Goal: Task Accomplishment & Management: Manage account settings

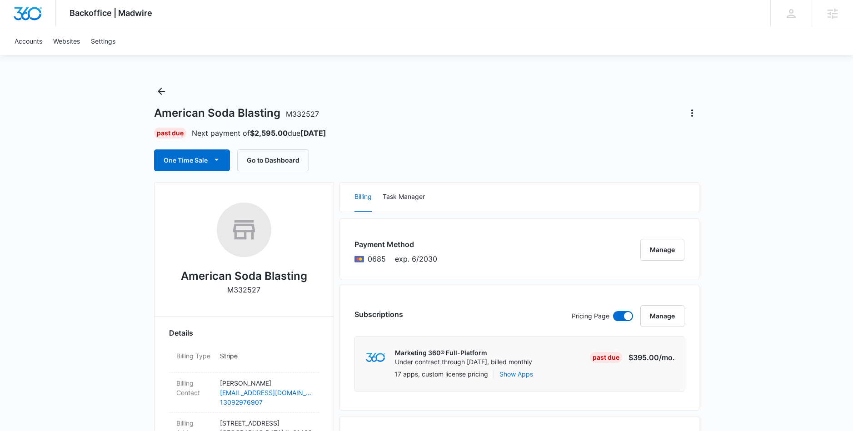
scroll to position [10, 0]
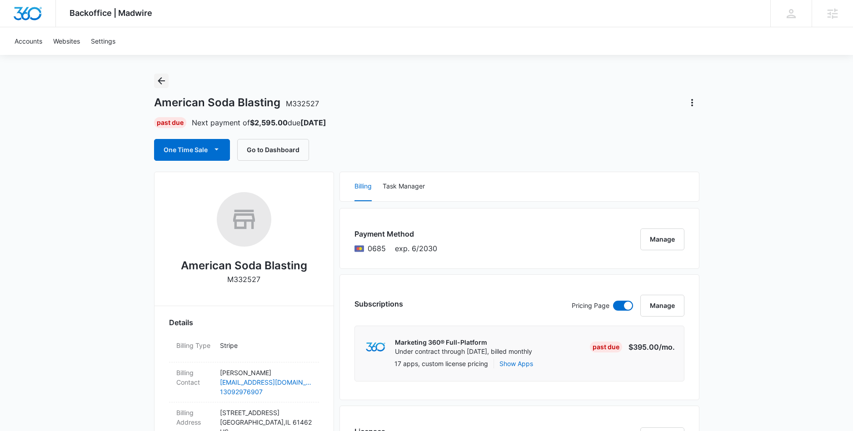
click at [164, 84] on icon "Back" at bounding box center [161, 80] width 11 height 11
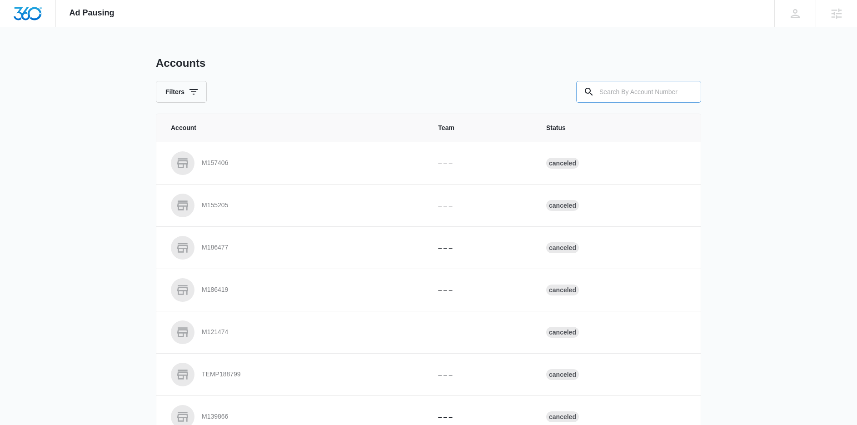
click at [621, 93] on input "text" at bounding box center [638, 92] width 125 height 22
type input "M331566"
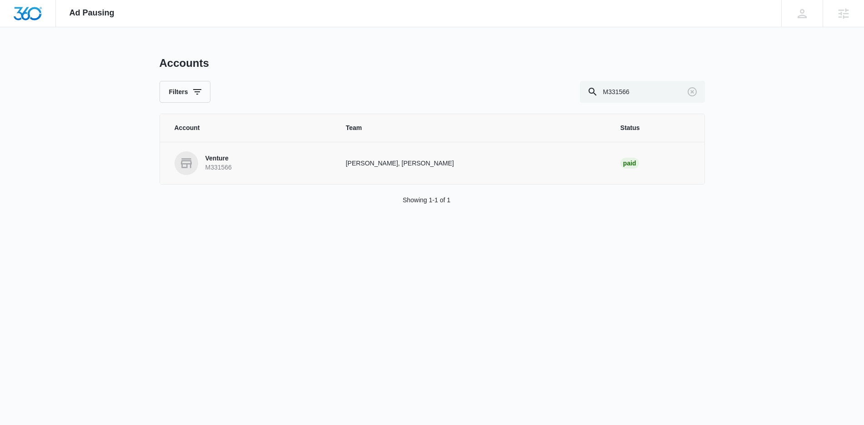
click at [218, 157] on p "Venture" at bounding box center [218, 158] width 26 height 9
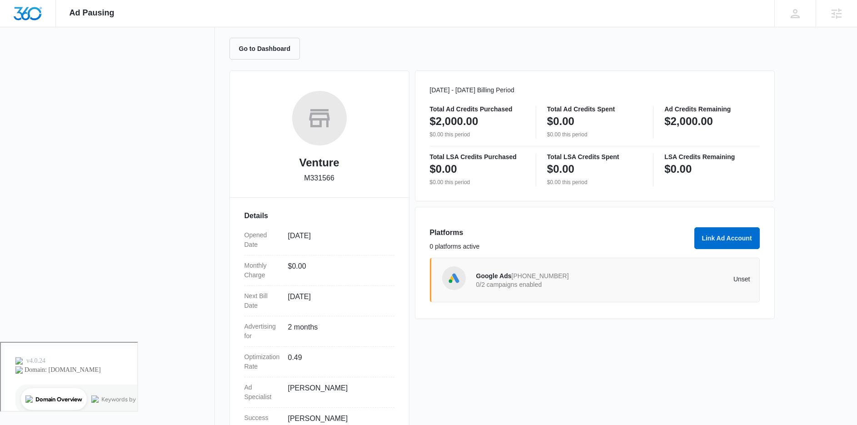
scroll to position [23, 0]
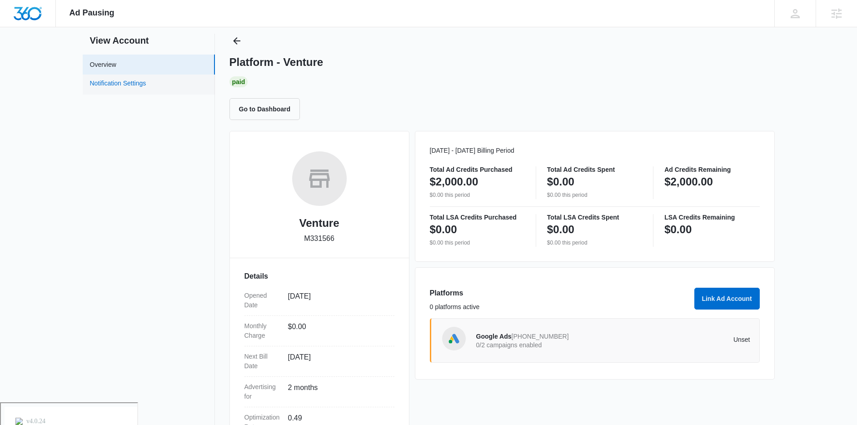
click at [132, 90] on link "Notification Settings" at bounding box center [118, 85] width 56 height 12
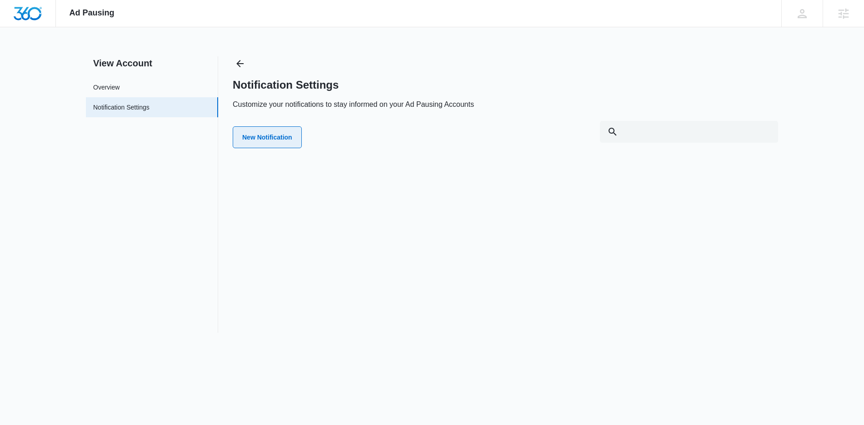
click at [272, 137] on button "New Notification" at bounding box center [267, 137] width 69 height 22
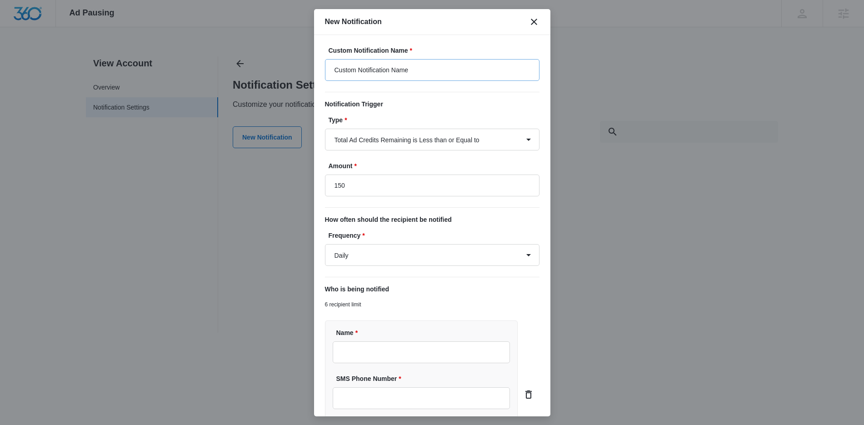
type input "$150.00"
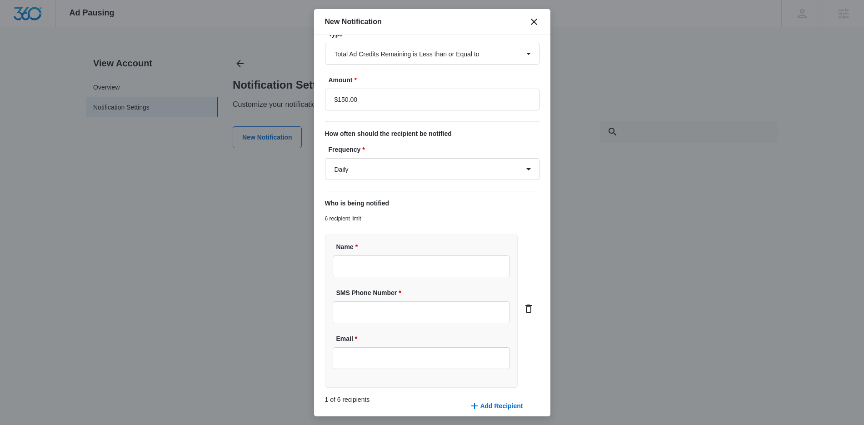
scroll to position [126, 0]
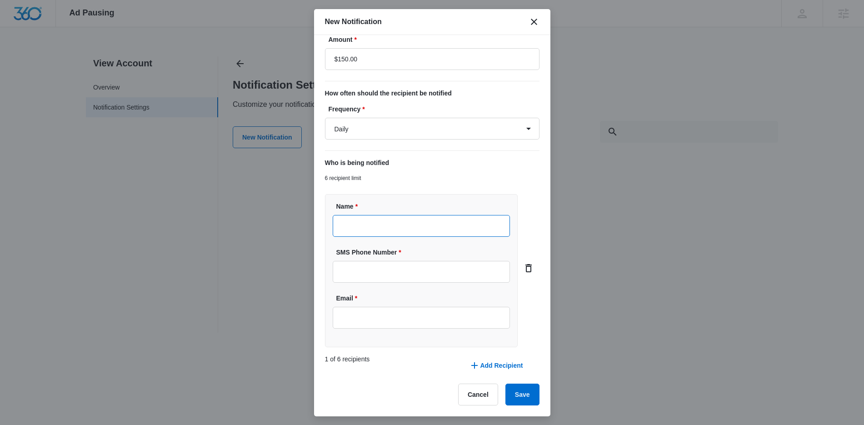
click at [405, 223] on input "Name *" at bounding box center [422, 226] width 178 height 22
type input "[PERSON_NAME]"
click at [394, 275] on input "SMS Phone Number *" at bounding box center [422, 272] width 178 height 22
type input "(970) 614-1238"
click at [362, 326] on input "Email" at bounding box center [422, 318] width 178 height 22
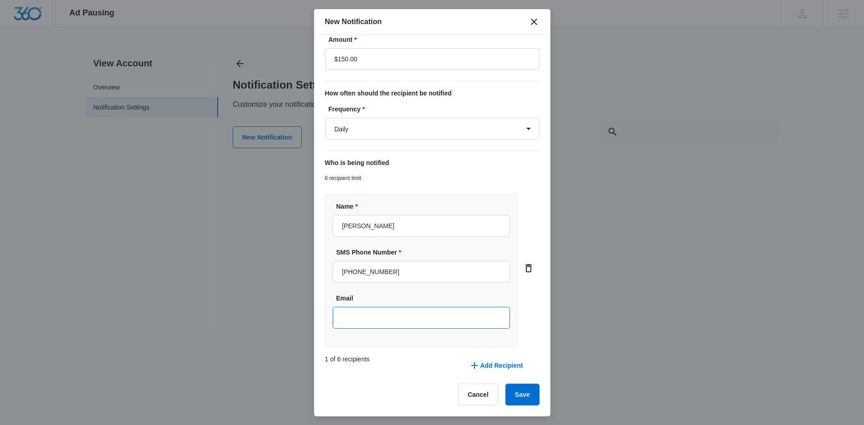
type input "Kadin.Cathey@madwire.com"
click at [513, 389] on button "Save" at bounding box center [522, 395] width 34 height 22
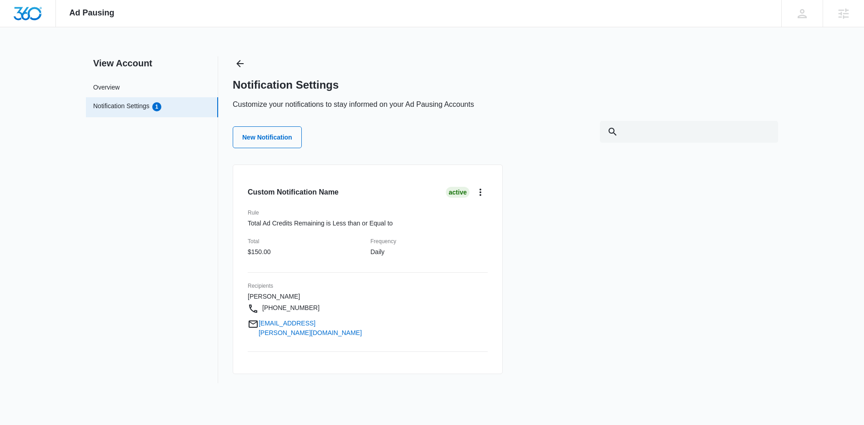
click at [556, 66] on div "Notification Settings Customize your notifications to stay informed on your Ad …" at bounding box center [505, 104] width 545 height 97
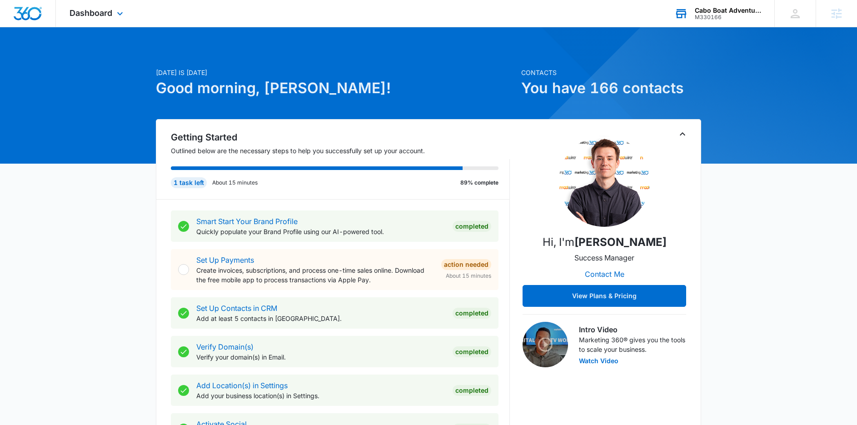
click at [737, 14] on div "M330166" at bounding box center [728, 17] width 66 height 6
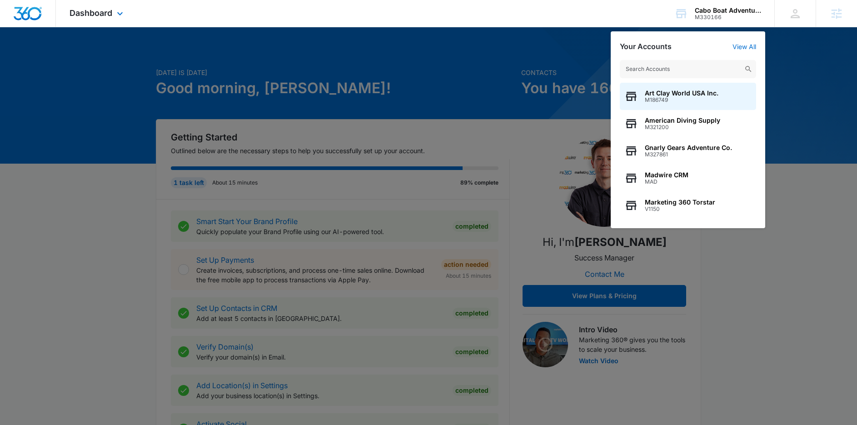
click at [468, 17] on div "Dashboard Apps Reputation Forms CRM Email Social Payments POS Content Ads Intel…" at bounding box center [428, 13] width 857 height 27
click at [107, 15] on span "Dashboard" at bounding box center [91, 13] width 43 height 10
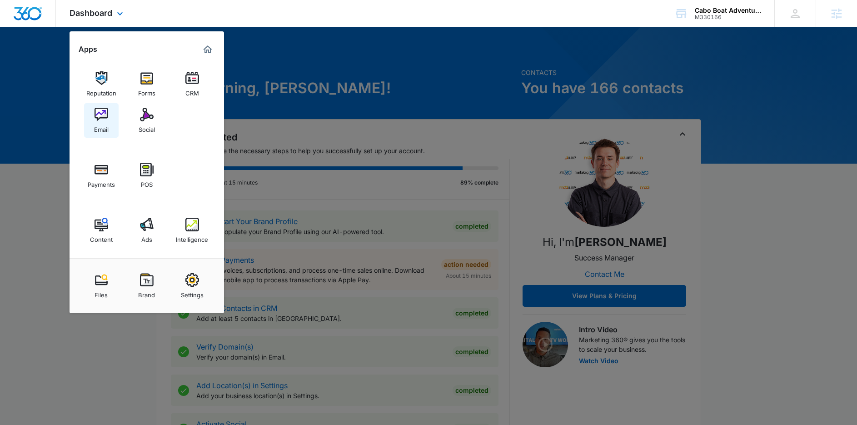
click at [100, 122] on div "Email" at bounding box center [101, 127] width 15 height 12
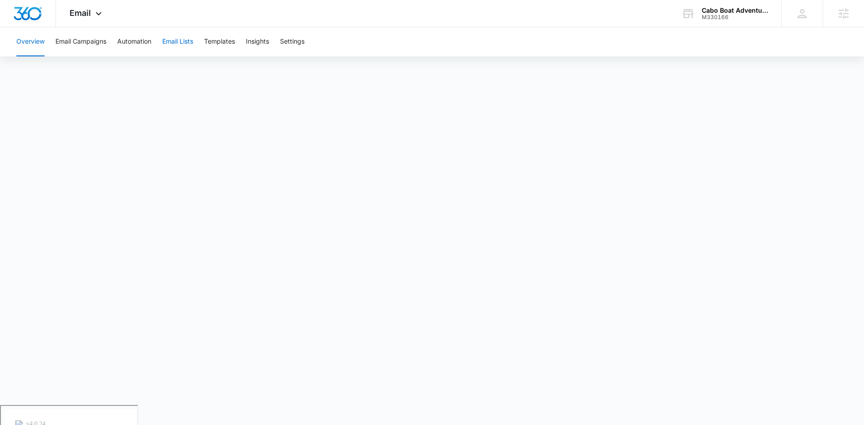
click at [180, 41] on button "Email Lists" at bounding box center [177, 41] width 31 height 29
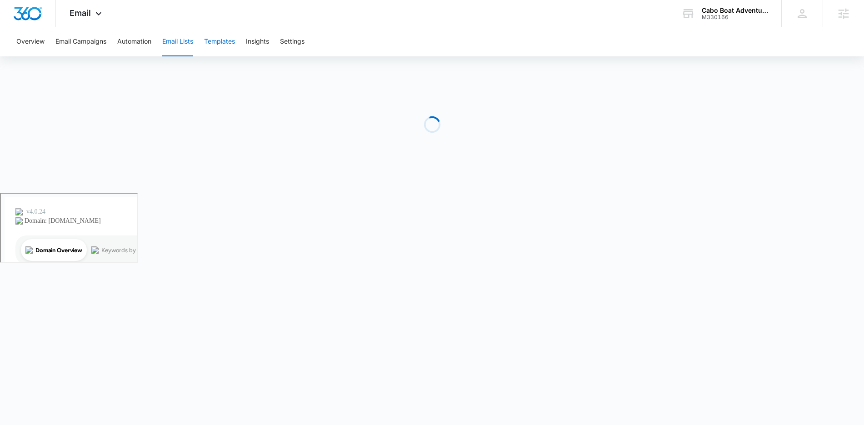
click at [222, 41] on button "Templates" at bounding box center [219, 41] width 31 height 29
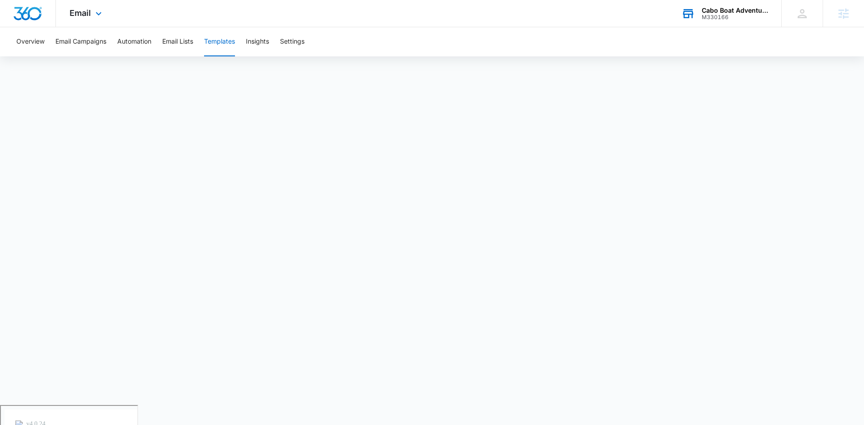
click at [723, 19] on div "M330166" at bounding box center [735, 17] width 66 height 6
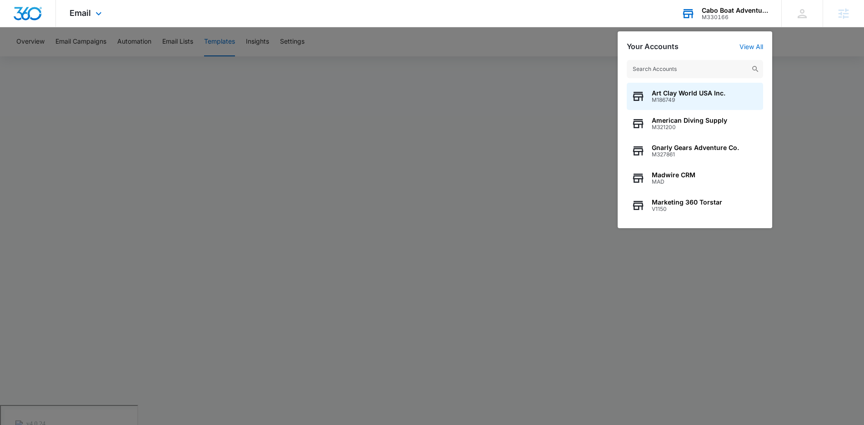
click at [686, 74] on input "text" at bounding box center [695, 69] width 136 height 18
type input "Venture"
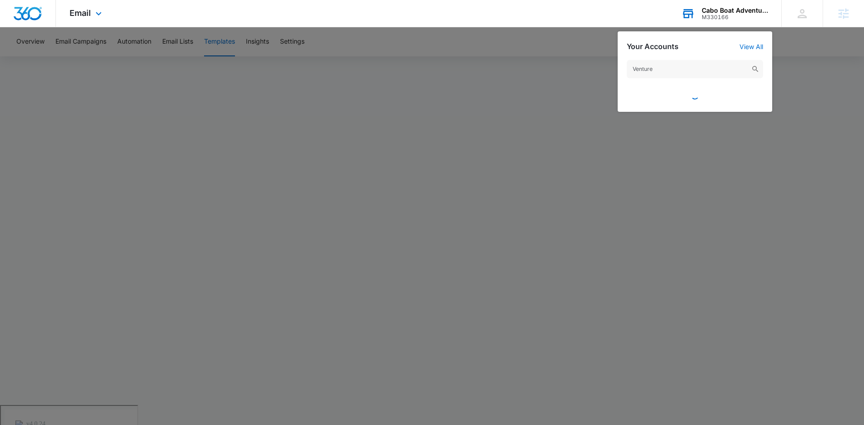
click at [675, 62] on input "Venture" at bounding box center [695, 69] width 136 height 18
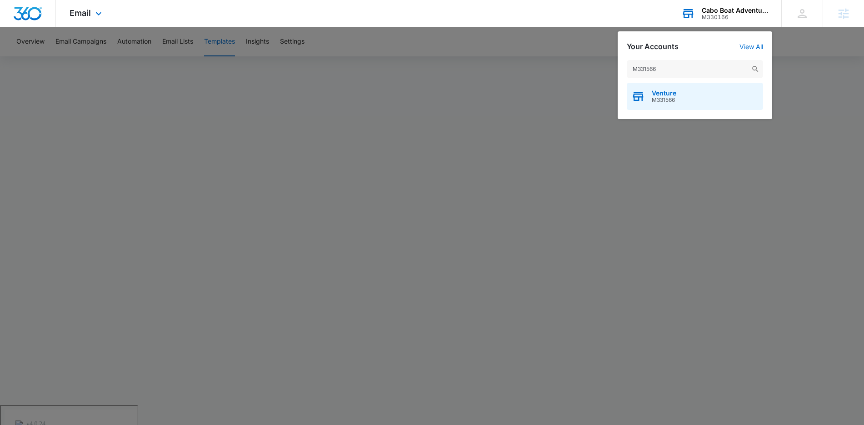
type input "M331566"
click at [671, 98] on span "M331566" at bounding box center [664, 100] width 25 height 6
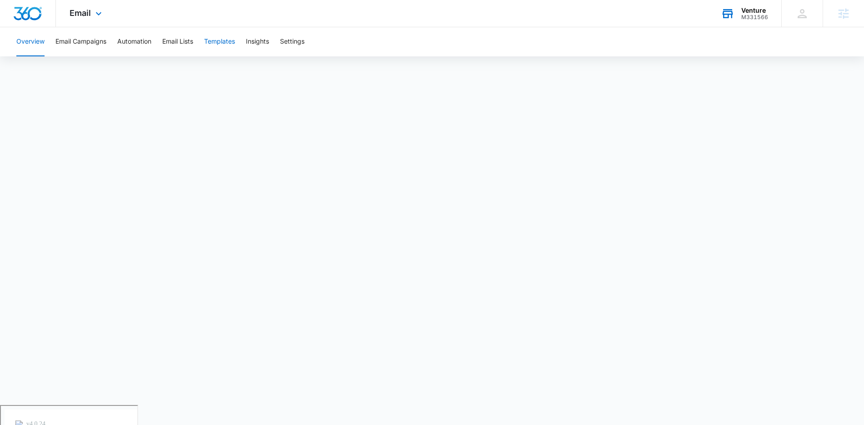
click at [224, 39] on button "Templates" at bounding box center [219, 41] width 31 height 29
click at [83, 14] on span "Email" at bounding box center [80, 13] width 21 height 10
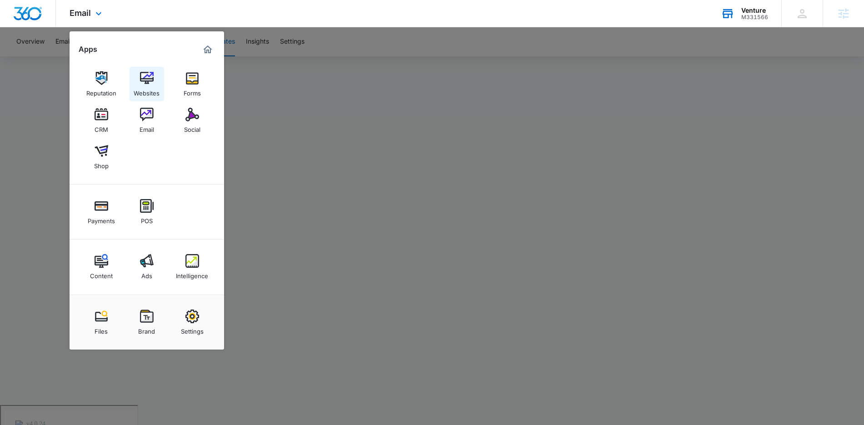
click at [144, 90] on div "Websites" at bounding box center [147, 91] width 26 height 12
